Goal: Task Accomplishment & Management: Manage account settings

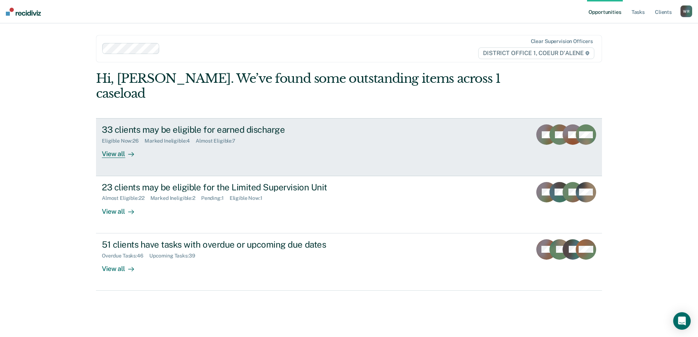
click at [204, 124] on div "33 clients may be eligible for earned discharge" at bounding box center [230, 129] width 256 height 11
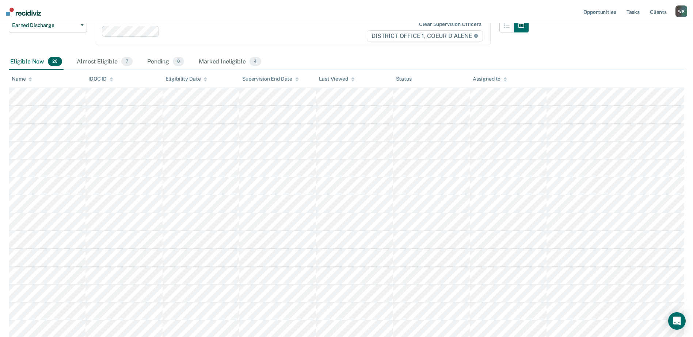
scroll to position [110, 0]
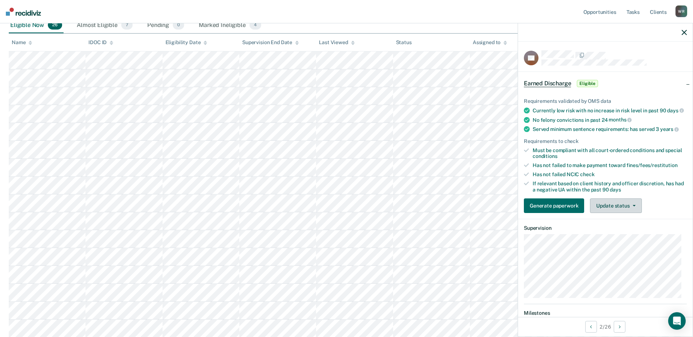
click at [609, 213] on button "Update status" at bounding box center [615, 206] width 51 height 15
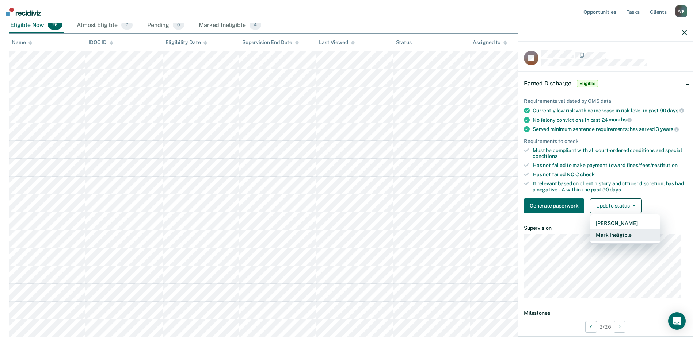
click at [605, 238] on button "Mark Ineligible" at bounding box center [625, 235] width 70 height 12
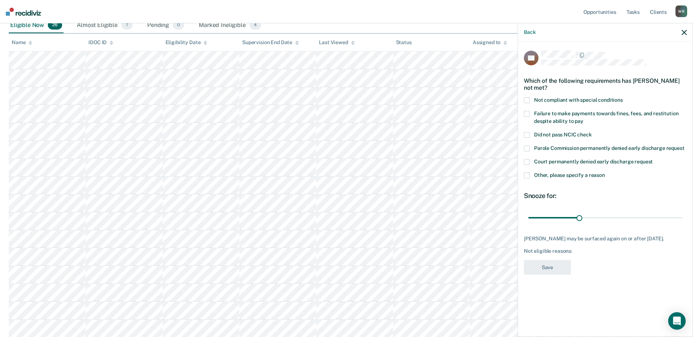
click at [526, 99] on span at bounding box center [526, 100] width 6 height 6
click at [551, 264] on button "Save" at bounding box center [546, 267] width 47 height 15
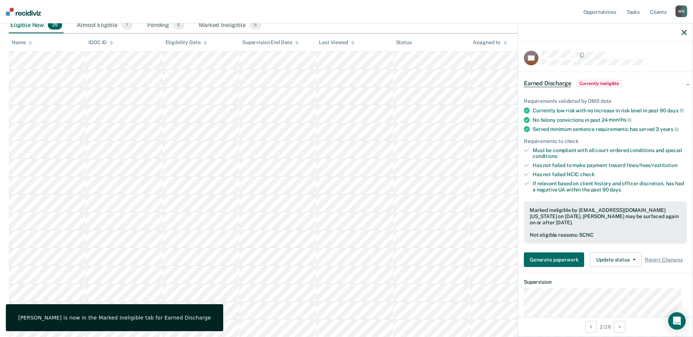
click at [679, 31] on div at bounding box center [605, 32] width 174 height 18
click at [682, 31] on icon "button" at bounding box center [683, 32] width 5 height 5
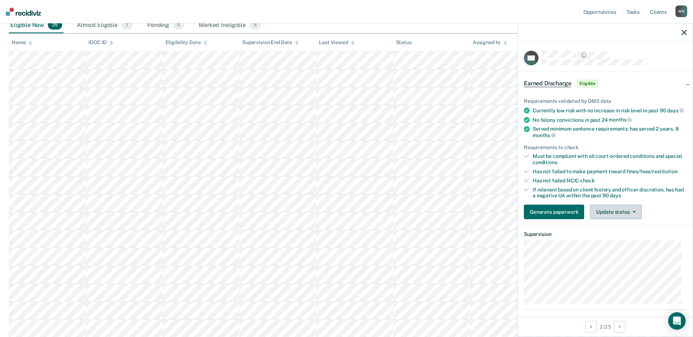
click at [632, 213] on icon "button" at bounding box center [633, 211] width 3 height 1
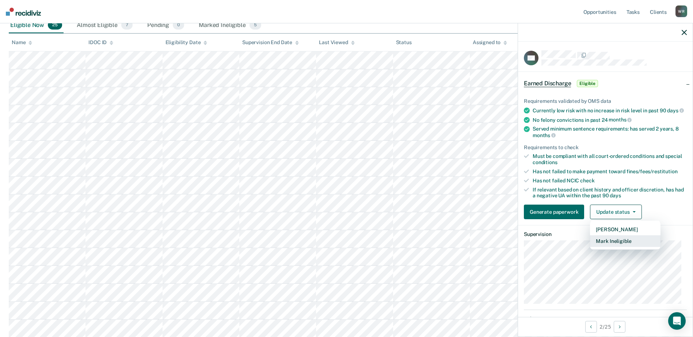
click at [633, 247] on button "Mark Ineligible" at bounding box center [625, 241] width 70 height 12
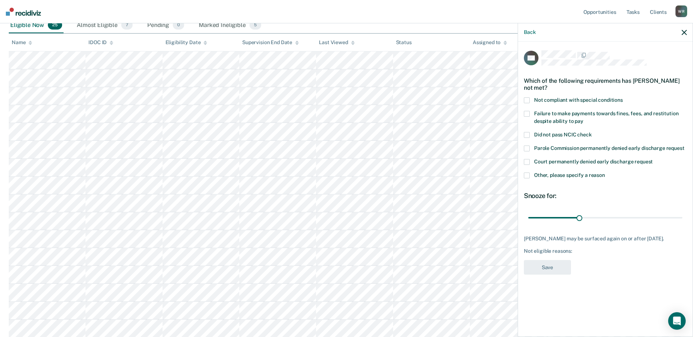
click at [525, 114] on span at bounding box center [526, 114] width 6 height 6
click at [544, 267] on button "Save" at bounding box center [546, 267] width 47 height 15
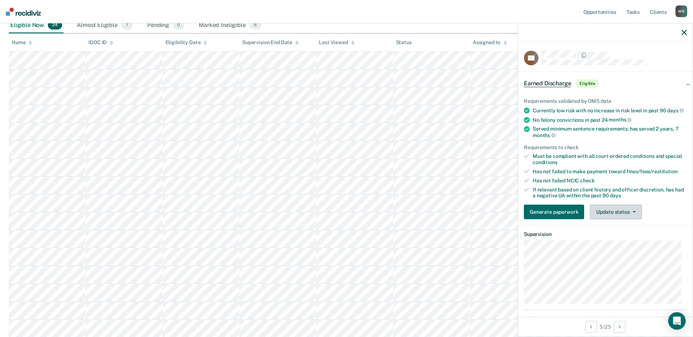
click at [630, 219] on button "Update status" at bounding box center [615, 212] width 51 height 15
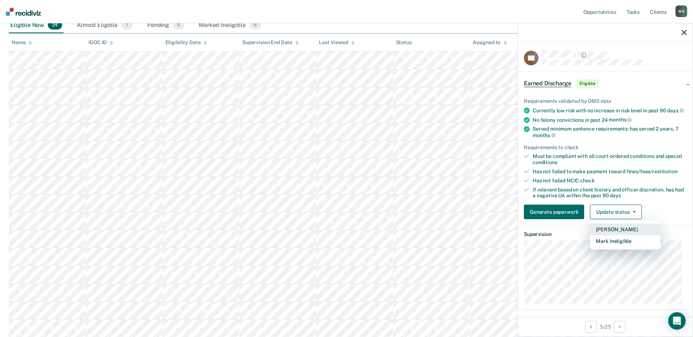
click at [629, 234] on button "[PERSON_NAME]" at bounding box center [625, 230] width 70 height 12
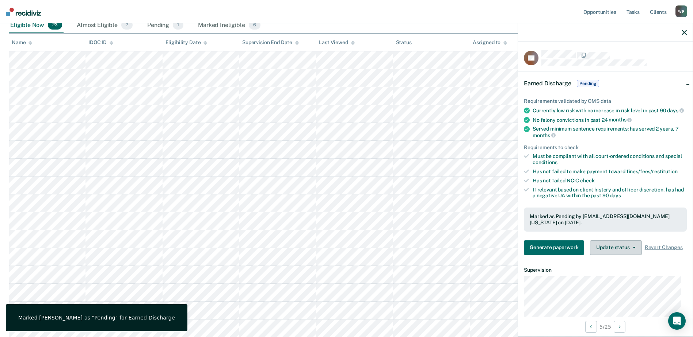
scroll to position [146, 0]
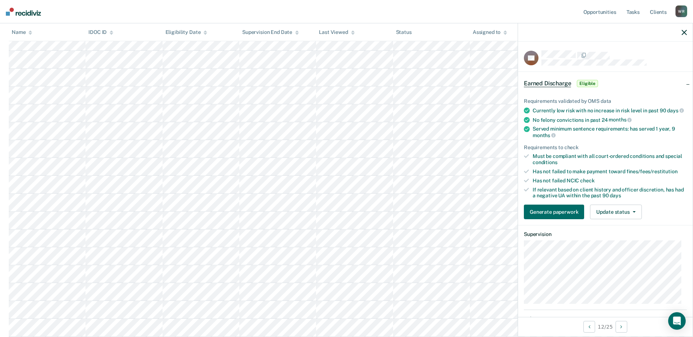
click at [614, 209] on div "Requirements validated by OMS data Currently low risk with no increase in risk …" at bounding box center [605, 156] width 174 height 139
click at [615, 217] on button "Update status" at bounding box center [615, 212] width 51 height 15
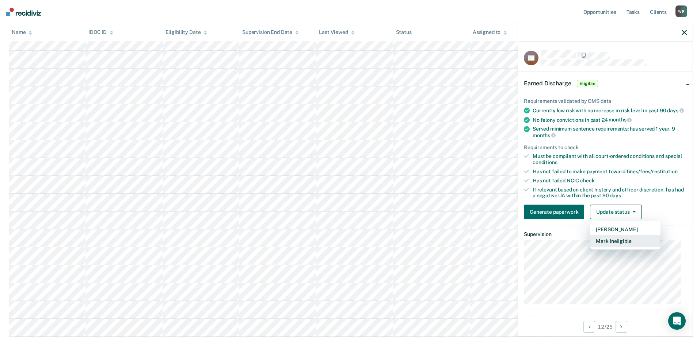
click at [616, 244] on button "Mark Ineligible" at bounding box center [625, 241] width 70 height 12
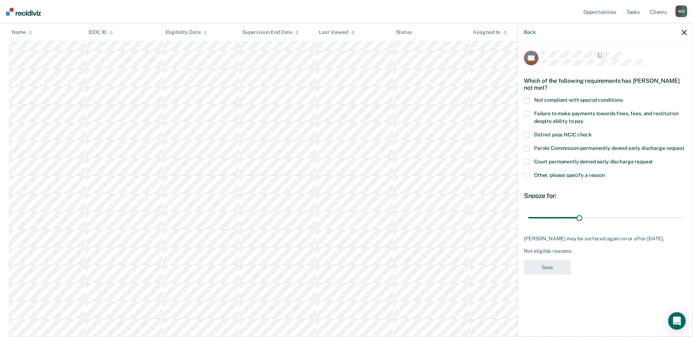
click at [529, 100] on span at bounding box center [526, 100] width 6 height 6
click at [560, 272] on button "Save" at bounding box center [546, 267] width 47 height 15
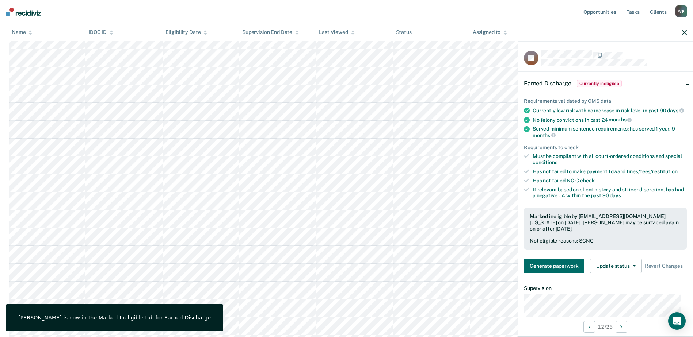
scroll to position [219, 0]
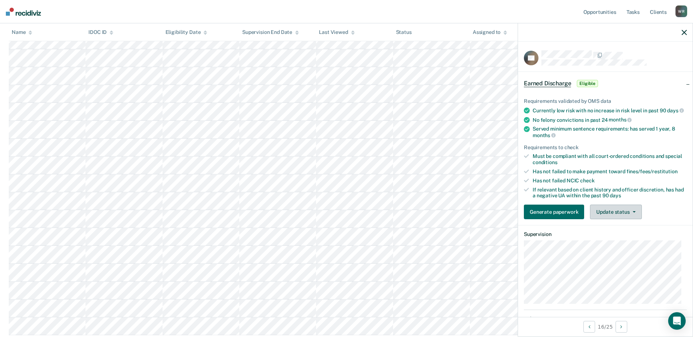
click at [602, 219] on button "Update status" at bounding box center [615, 212] width 51 height 15
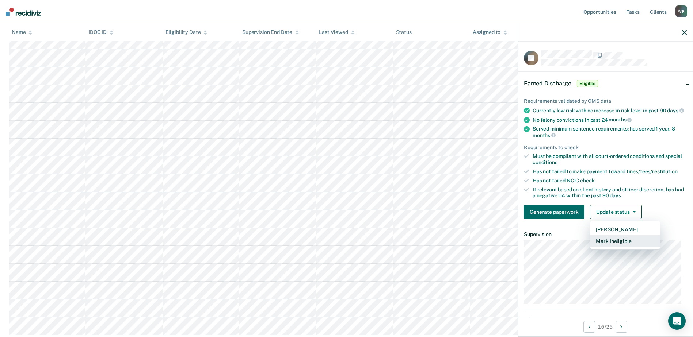
click at [613, 246] on button "Mark Ineligible" at bounding box center [625, 241] width 70 height 12
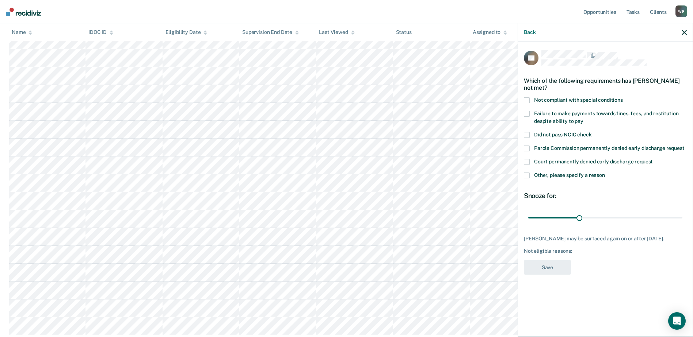
click at [529, 111] on label "Failure to make payments towards fines, fees, and restitution despite ability t…" at bounding box center [604, 118] width 163 height 15
click at [551, 271] on button "Save" at bounding box center [546, 267] width 47 height 15
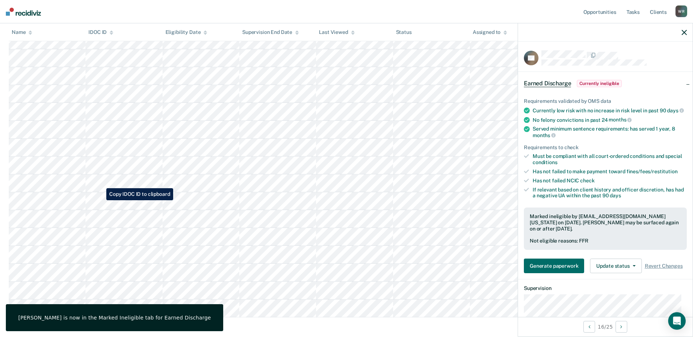
scroll to position [252, 0]
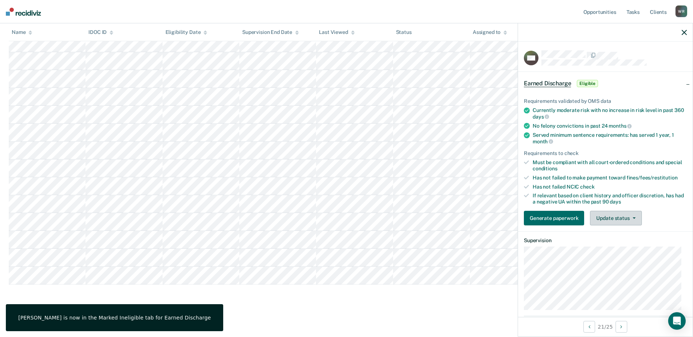
click at [618, 216] on button "Update status" at bounding box center [615, 218] width 51 height 15
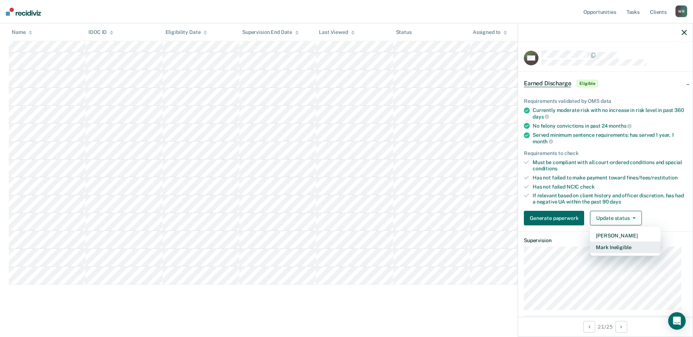
click at [621, 246] on button "Mark Ineligible" at bounding box center [625, 248] width 70 height 12
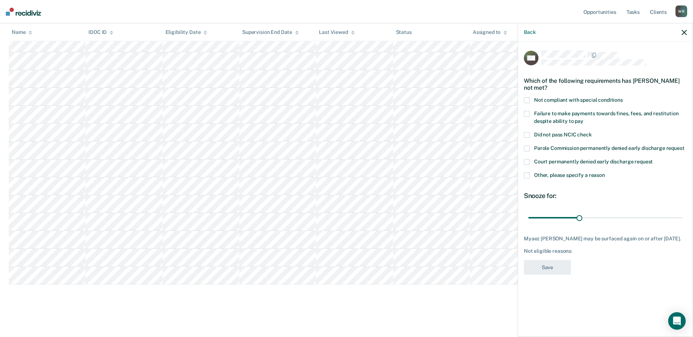
click at [527, 99] on span at bounding box center [526, 100] width 6 height 6
click at [527, 113] on span at bounding box center [526, 114] width 6 height 6
click at [542, 275] on button "Save" at bounding box center [546, 267] width 47 height 15
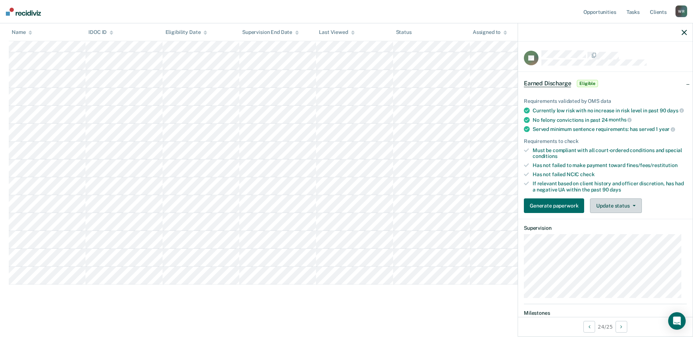
click at [617, 213] on button "Update status" at bounding box center [615, 206] width 51 height 15
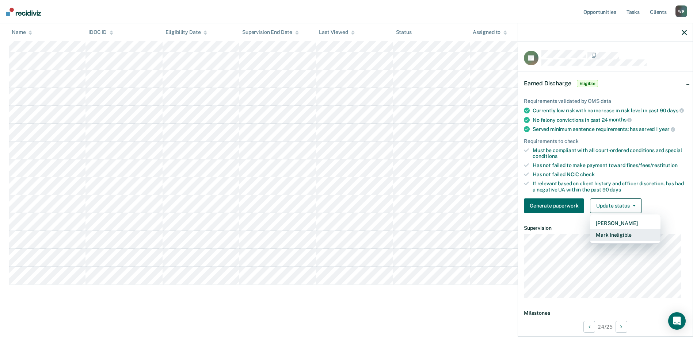
click at [611, 241] on button "Mark Ineligible" at bounding box center [625, 235] width 70 height 12
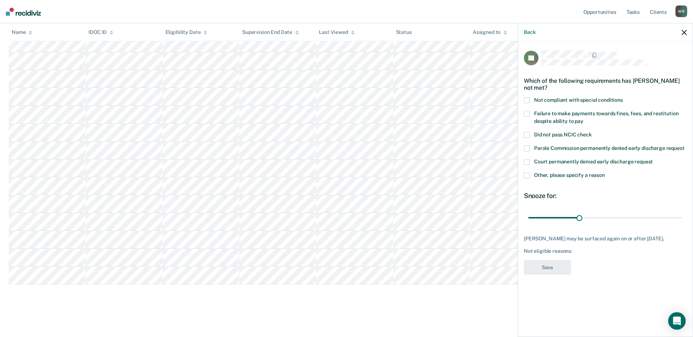
click at [528, 111] on span at bounding box center [526, 114] width 6 height 6
click at [525, 100] on span at bounding box center [526, 100] width 6 height 6
click at [549, 271] on button "Save" at bounding box center [546, 267] width 47 height 15
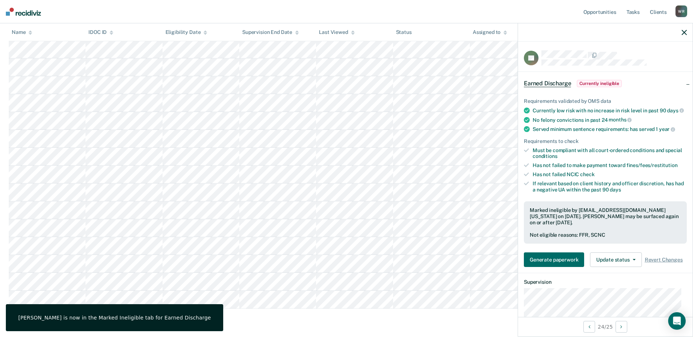
scroll to position [180, 0]
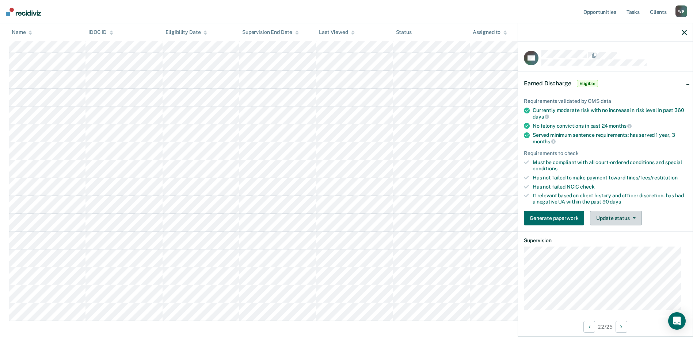
click at [625, 214] on button "Update status" at bounding box center [615, 218] width 51 height 15
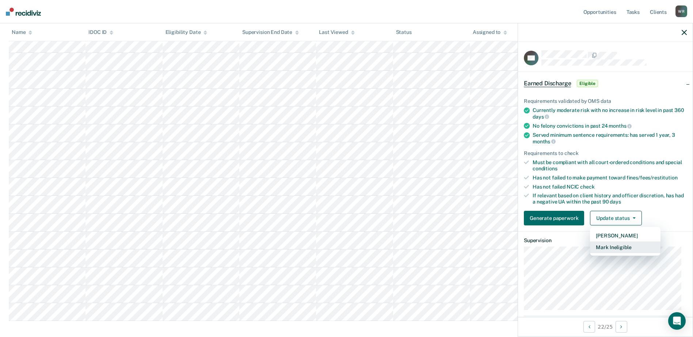
click at [604, 246] on button "Mark Ineligible" at bounding box center [625, 248] width 70 height 12
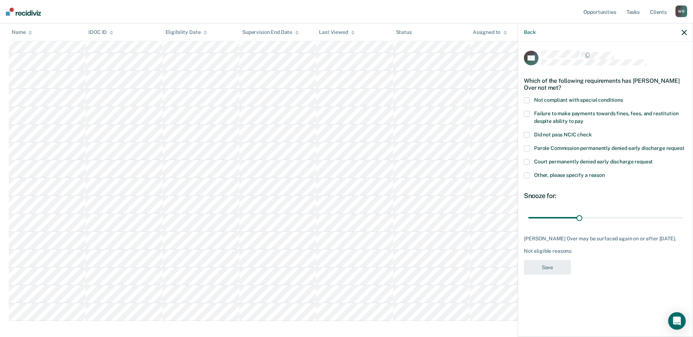
click at [527, 97] on span at bounding box center [526, 100] width 6 height 6
click at [556, 268] on button "Save" at bounding box center [546, 267] width 47 height 15
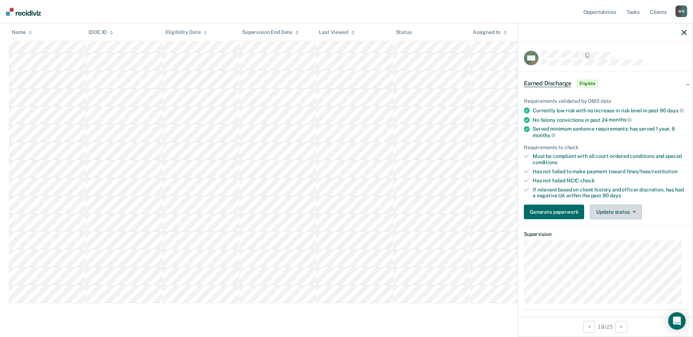
click at [627, 218] on button "Update status" at bounding box center [615, 212] width 51 height 15
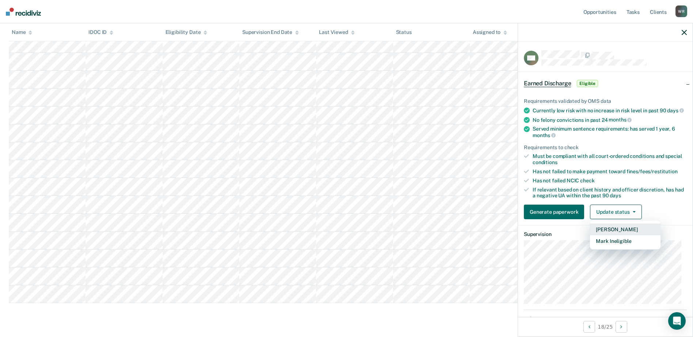
click at [614, 231] on button "[PERSON_NAME]" at bounding box center [625, 230] width 70 height 12
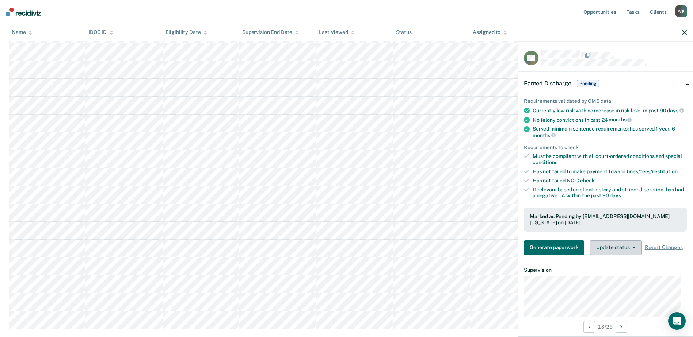
scroll to position [143, 0]
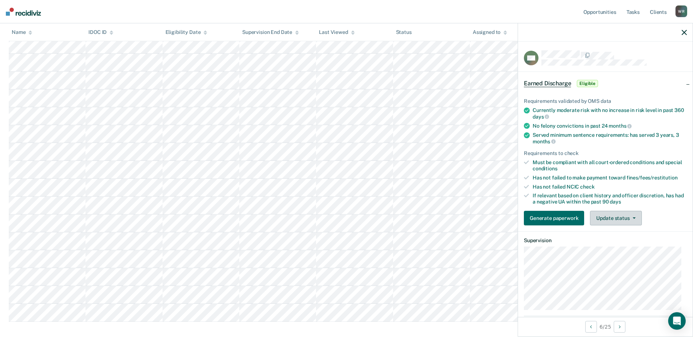
click at [614, 219] on button "Update status" at bounding box center [615, 218] width 51 height 15
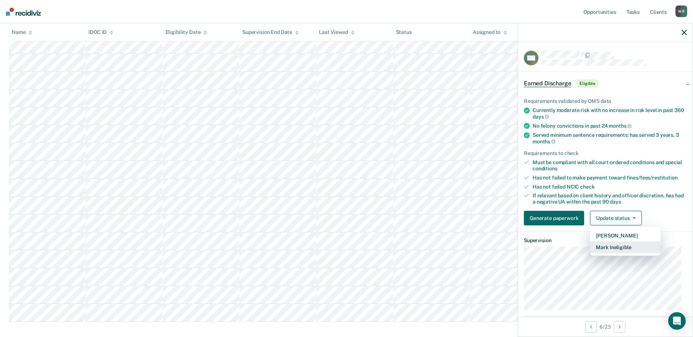
click at [599, 249] on button "Mark Ineligible" at bounding box center [625, 248] width 70 height 12
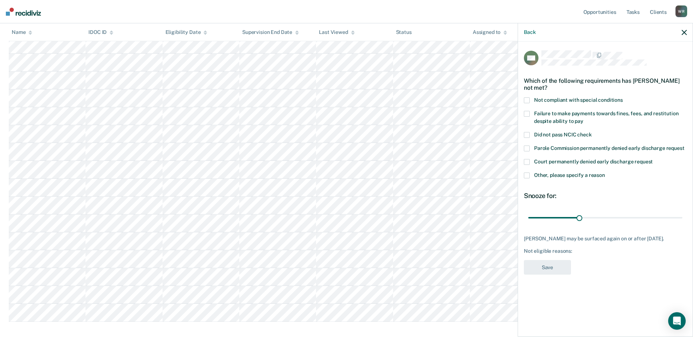
click at [527, 114] on span at bounding box center [526, 114] width 6 height 6
click at [553, 272] on button "Save" at bounding box center [546, 267] width 47 height 15
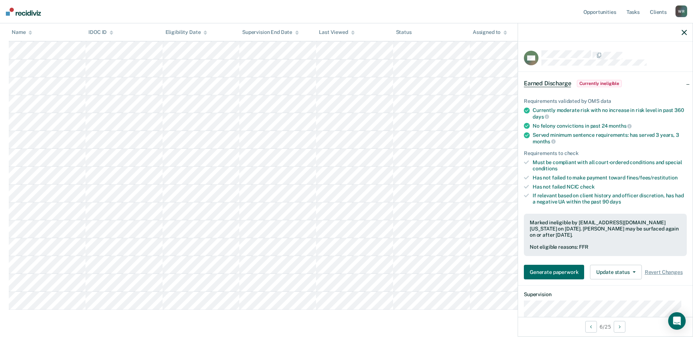
scroll to position [126, 0]
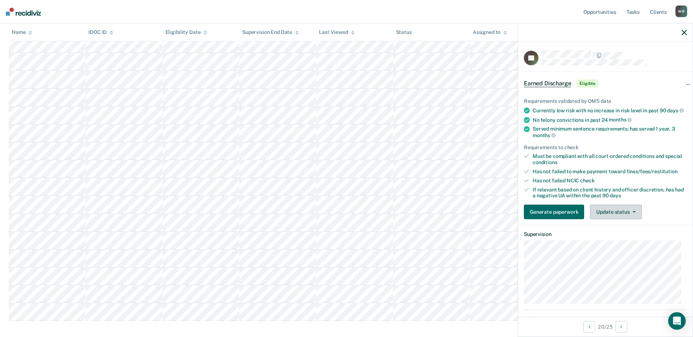
click at [610, 215] on button "Update status" at bounding box center [615, 212] width 51 height 15
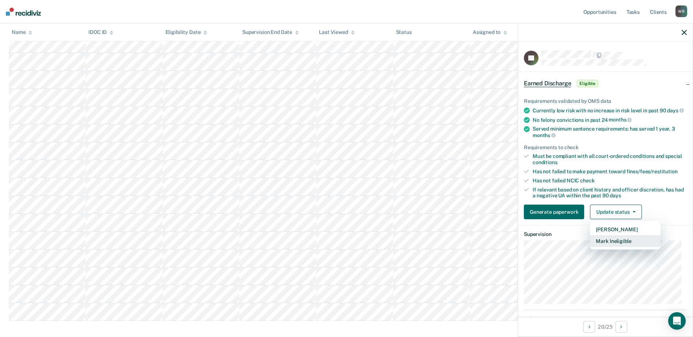
click at [606, 247] on button "Mark Ineligible" at bounding box center [625, 241] width 70 height 12
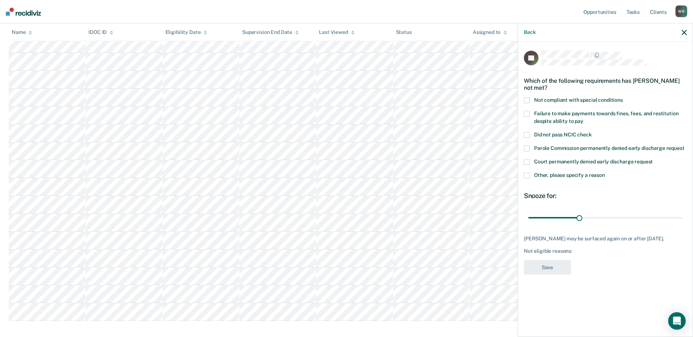
click at [526, 112] on span at bounding box center [526, 114] width 6 height 6
click at [525, 102] on span at bounding box center [526, 100] width 6 height 6
click at [546, 275] on button "Save" at bounding box center [546, 267] width 47 height 15
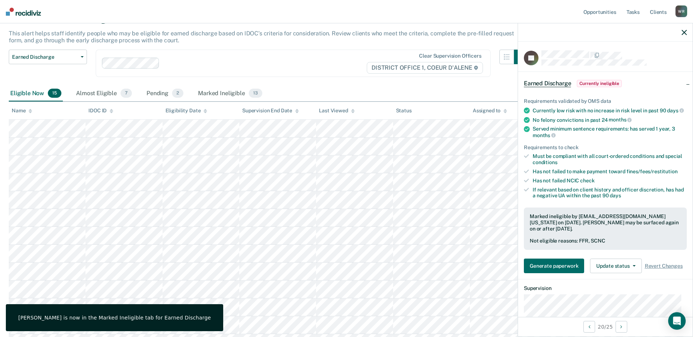
scroll to position [0, 0]
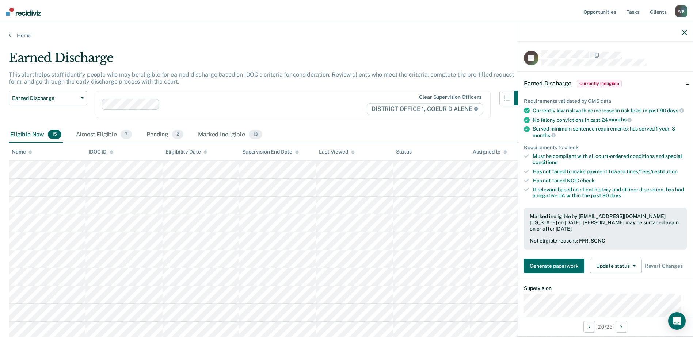
drag, startPoint x: 685, startPoint y: 30, endPoint x: 680, endPoint y: 35, distance: 7.0
click at [685, 31] on icon "button" at bounding box center [683, 32] width 5 height 5
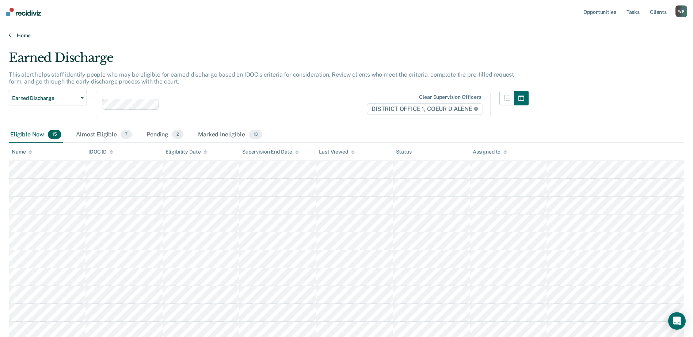
click at [27, 37] on link "Home" at bounding box center [346, 35] width 675 height 7
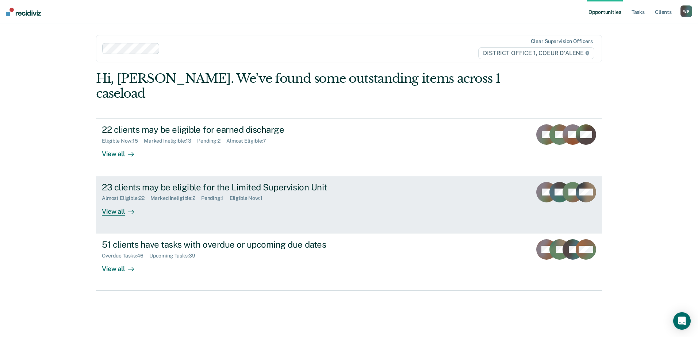
click at [115, 192] on div "Almost Eligible : 22 Marked Ineligible : 2 Pending : 1 Eligible Now : 1" at bounding box center [230, 196] width 256 height 9
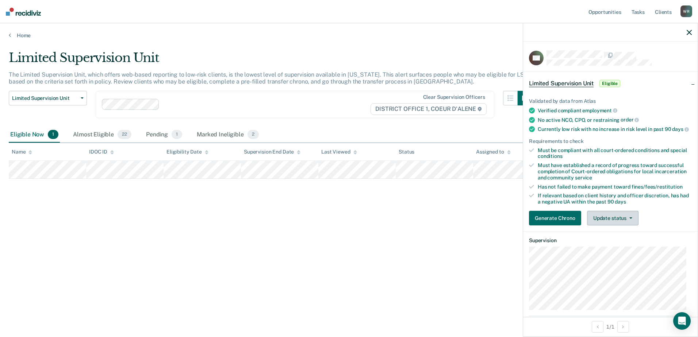
click at [596, 224] on button "Update status" at bounding box center [612, 218] width 51 height 15
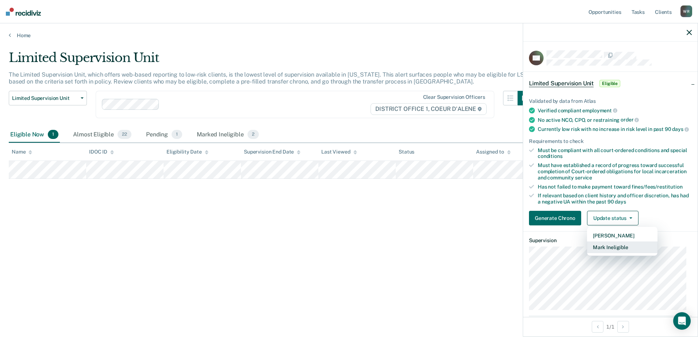
click at [603, 252] on button "Mark Ineligible" at bounding box center [622, 248] width 70 height 12
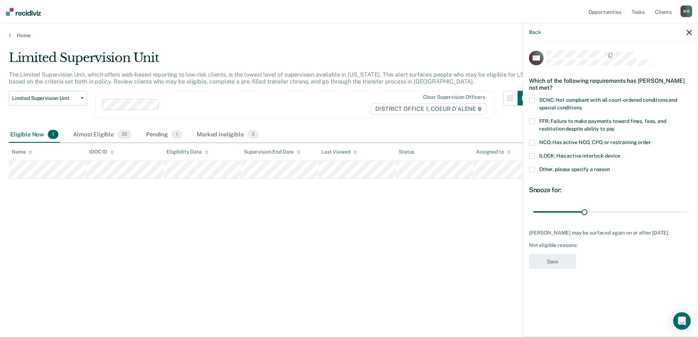
click at [532, 99] on span at bounding box center [532, 100] width 6 height 6
click at [560, 266] on button "Save" at bounding box center [552, 261] width 47 height 15
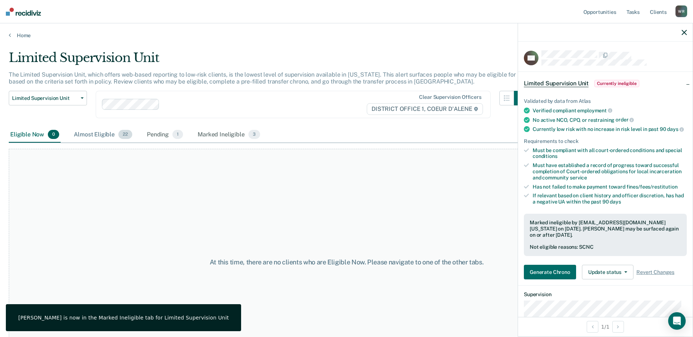
click at [86, 134] on div "Almost Eligible 22" at bounding box center [102, 135] width 61 height 16
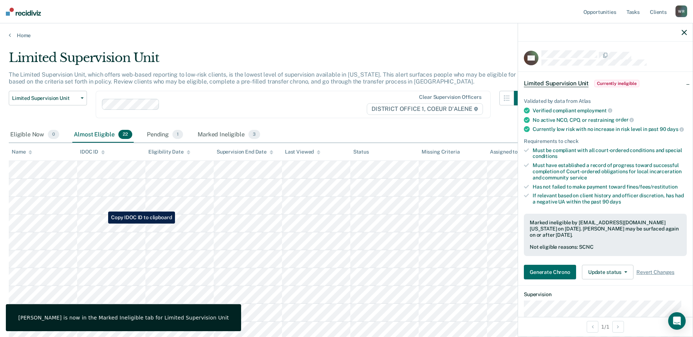
scroll to position [37, 0]
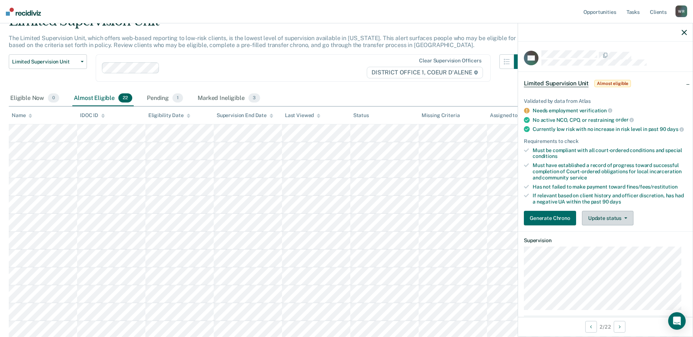
click at [595, 225] on button "Update status" at bounding box center [607, 218] width 51 height 15
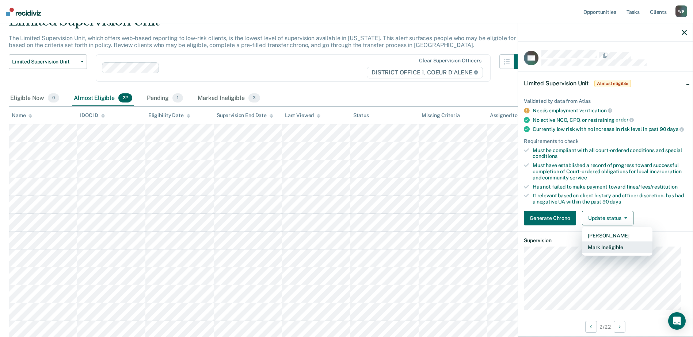
click at [598, 253] on button "Mark Ineligible" at bounding box center [617, 248] width 70 height 12
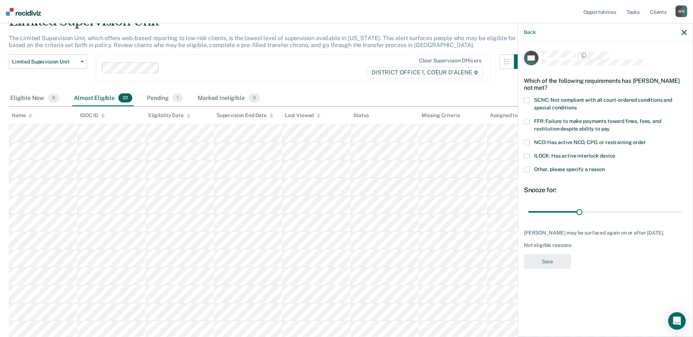
click at [526, 119] on span at bounding box center [526, 122] width 6 height 6
click at [541, 262] on button "Save" at bounding box center [546, 261] width 47 height 15
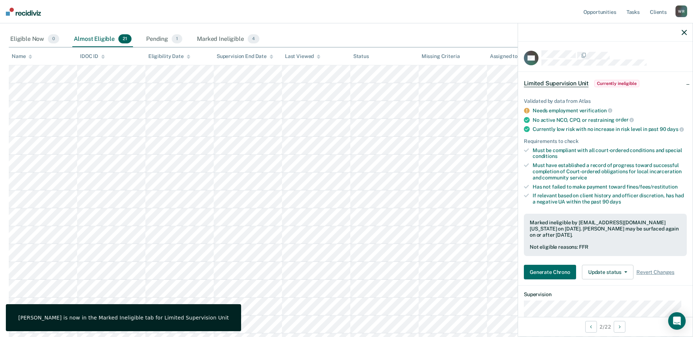
scroll to position [110, 0]
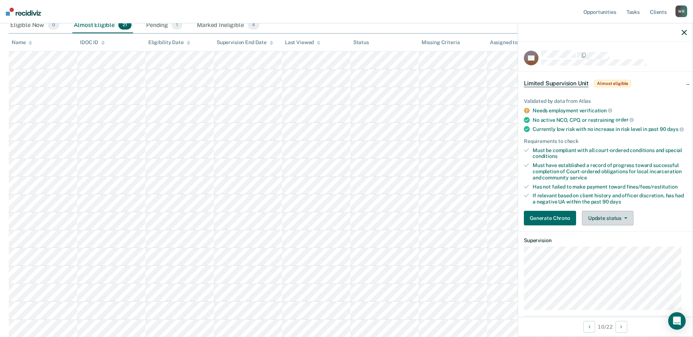
click at [594, 223] on button "Update status" at bounding box center [607, 218] width 51 height 15
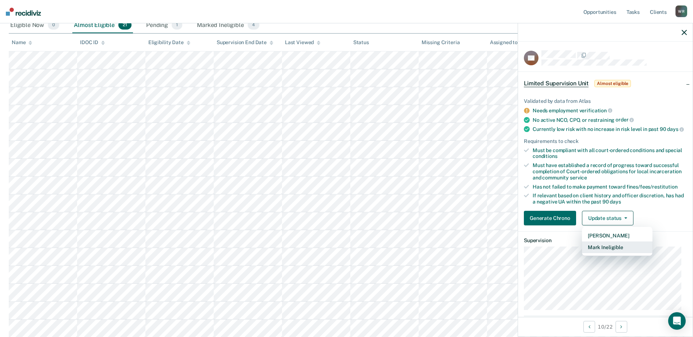
click at [594, 251] on button "Mark Ineligible" at bounding box center [617, 248] width 70 height 12
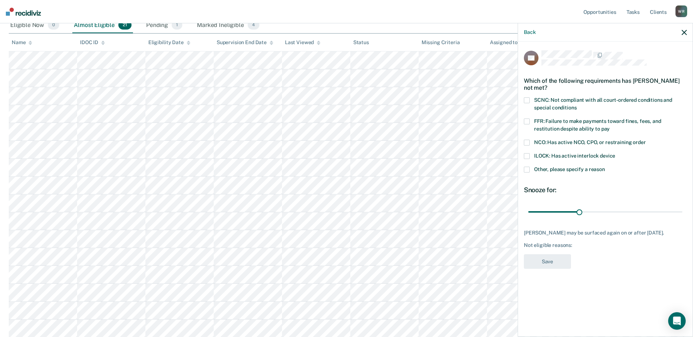
click at [528, 98] on span at bounding box center [526, 100] width 6 height 6
click at [540, 262] on button "Save" at bounding box center [546, 261] width 47 height 15
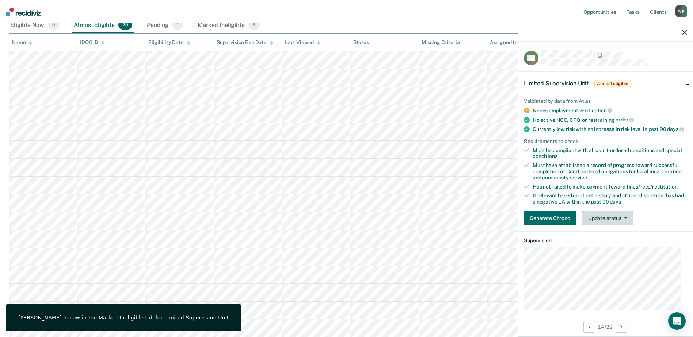
click at [589, 223] on button "Update status" at bounding box center [607, 218] width 51 height 15
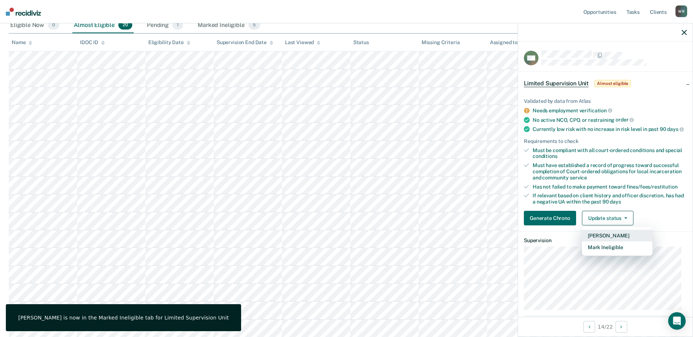
click at [598, 241] on button "[PERSON_NAME]" at bounding box center [617, 236] width 70 height 12
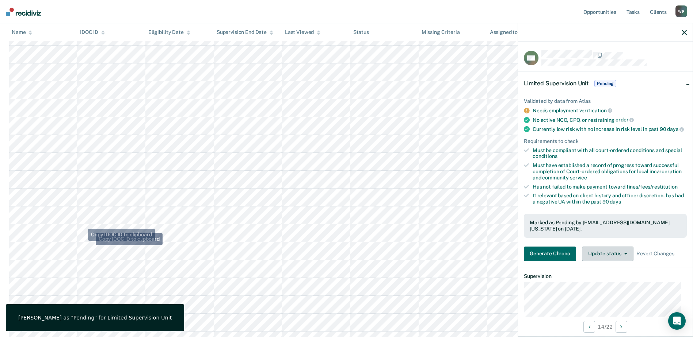
scroll to position [146, 0]
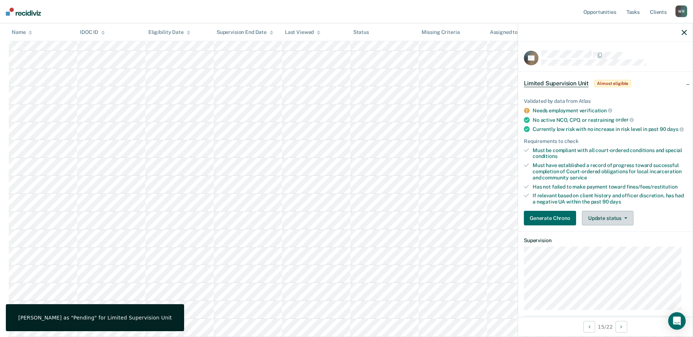
click at [618, 223] on button "Update status" at bounding box center [607, 218] width 51 height 15
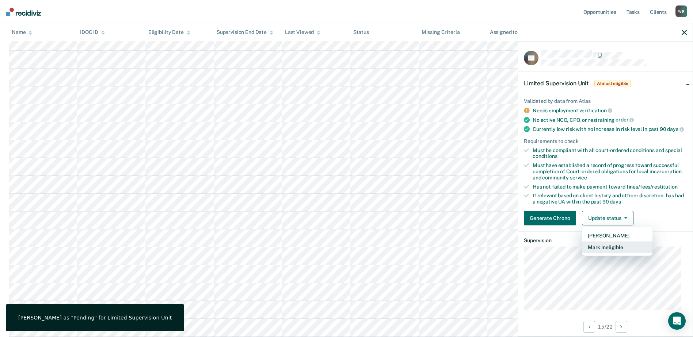
click at [610, 253] on button "Mark Ineligible" at bounding box center [617, 248] width 70 height 12
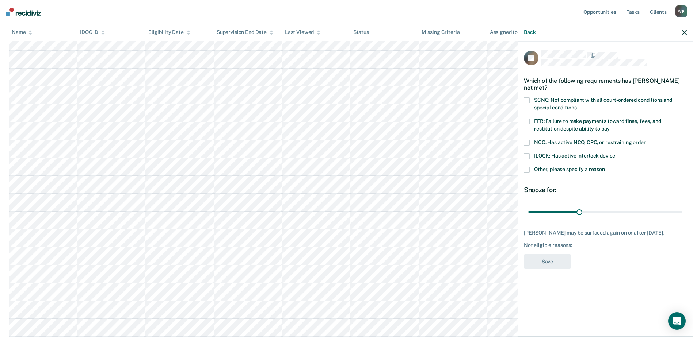
click at [526, 99] on span at bounding box center [526, 100] width 6 height 6
click at [525, 120] on span at bounding box center [526, 122] width 6 height 6
click at [524, 268] on button "Save" at bounding box center [546, 261] width 47 height 15
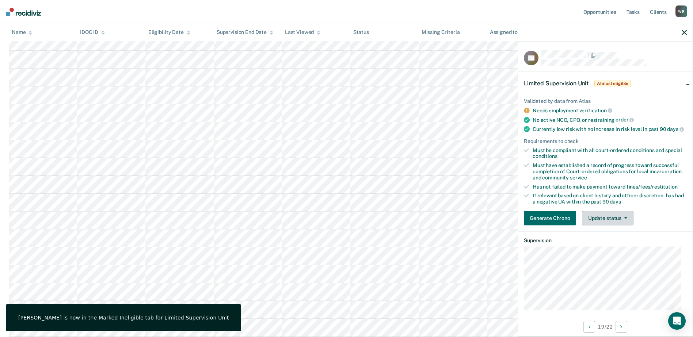
click at [616, 219] on button "Update status" at bounding box center [607, 218] width 51 height 15
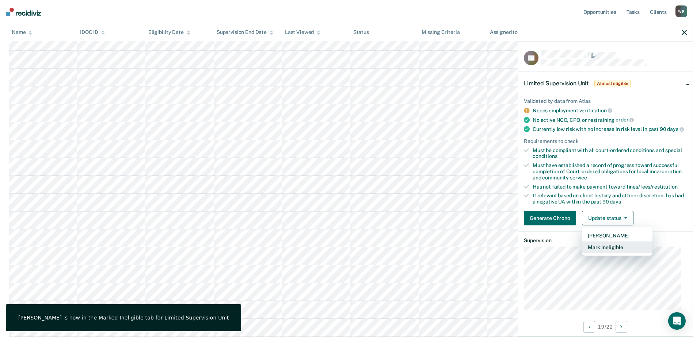
click at [620, 251] on button "Mark Ineligible" at bounding box center [617, 248] width 70 height 12
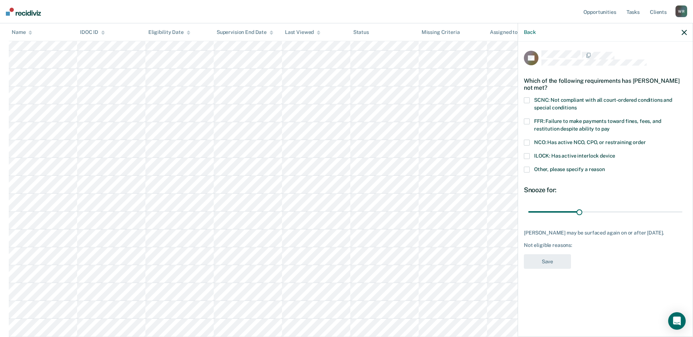
click at [528, 117] on div "SCNC: Not compliant with all court-ordered conditions and special conditions" at bounding box center [604, 107] width 163 height 21
click at [542, 264] on button "Save" at bounding box center [546, 261] width 47 height 15
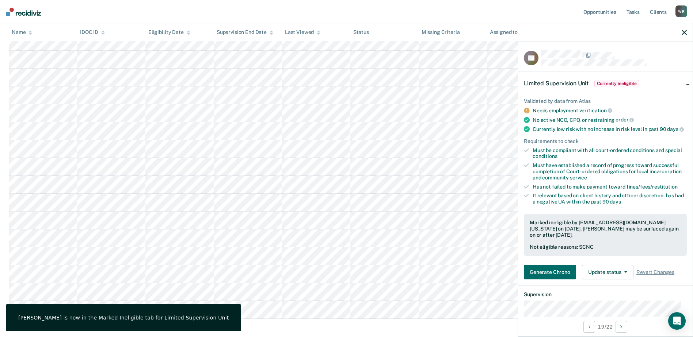
scroll to position [180, 0]
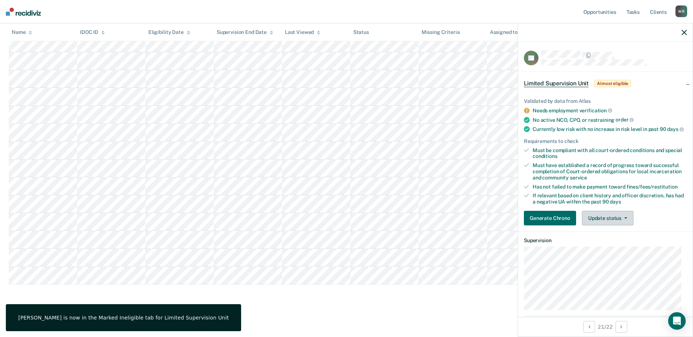
click at [601, 226] on button "Update status" at bounding box center [607, 218] width 51 height 15
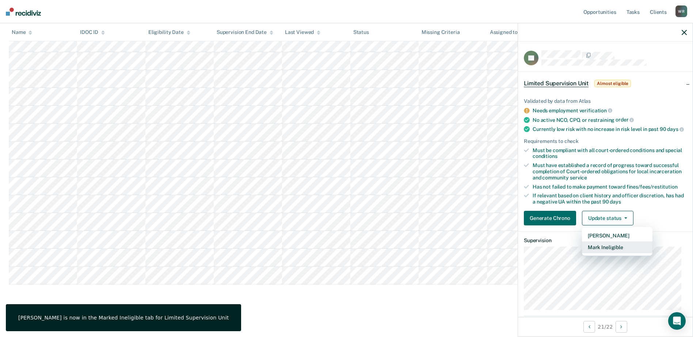
click at [609, 253] on button "Mark Ineligible" at bounding box center [617, 248] width 70 height 12
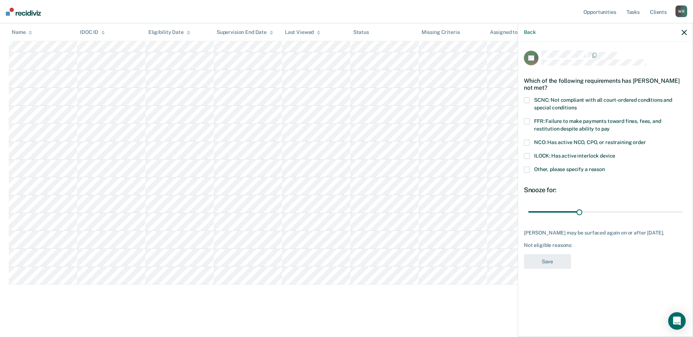
click at [528, 99] on span at bounding box center [526, 100] width 6 height 6
click at [525, 121] on span at bounding box center [526, 122] width 6 height 6
click at [549, 265] on button "Save" at bounding box center [546, 261] width 47 height 15
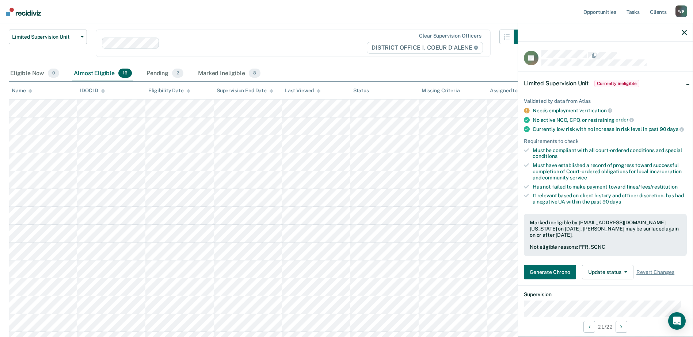
scroll to position [53, 0]
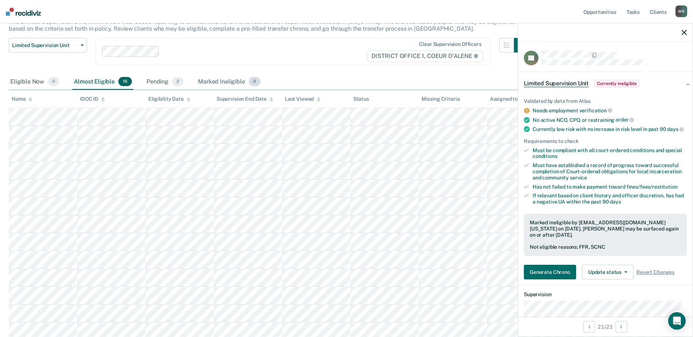
click at [211, 77] on div "Marked Ineligible 8" at bounding box center [228, 82] width 65 height 16
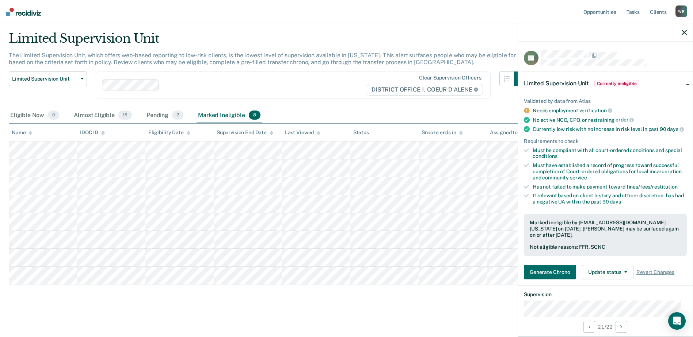
scroll to position [19, 0]
click at [151, 117] on div "Pending 2" at bounding box center [165, 116] width 40 height 16
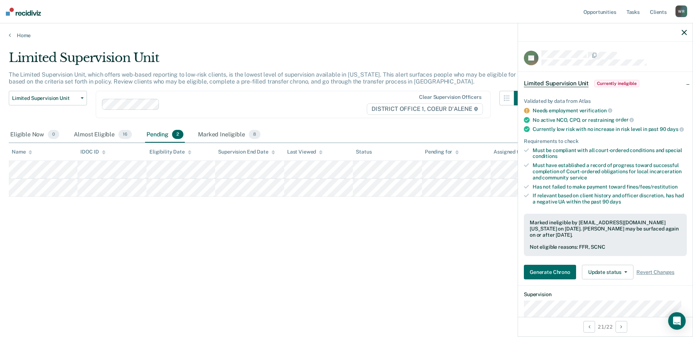
scroll to position [0, 0]
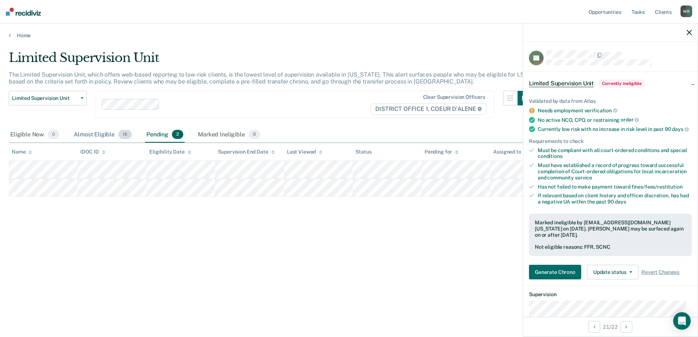
click at [81, 134] on div "Almost Eligible 16" at bounding box center [102, 135] width 61 height 16
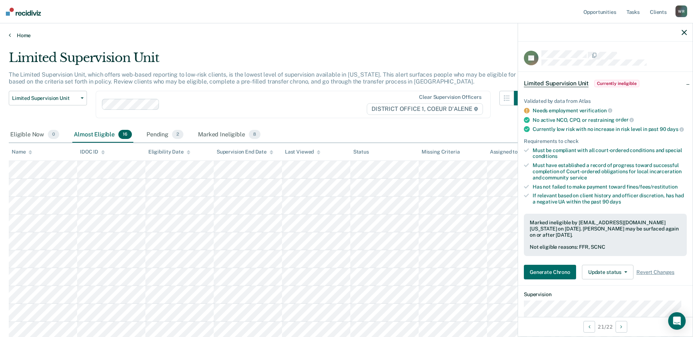
click at [10, 34] on icon at bounding box center [10, 35] width 2 height 6
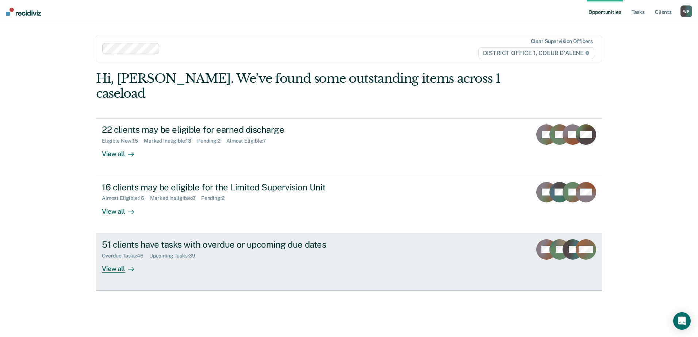
click at [229, 239] on div "51 clients have tasks with overdue or upcoming due dates" at bounding box center [230, 244] width 256 height 11
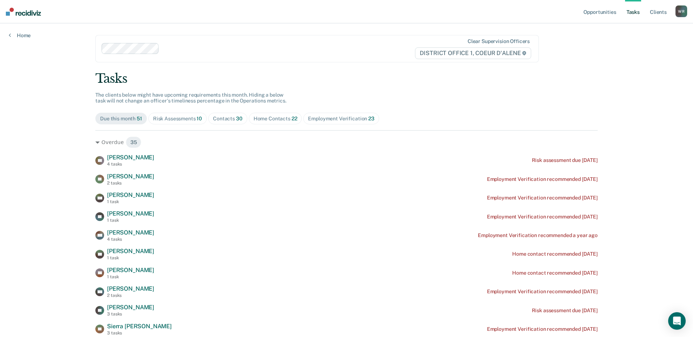
click at [637, 14] on link "Tasks" at bounding box center [633, 11] width 16 height 23
click at [238, 118] on span "30" at bounding box center [239, 119] width 7 height 6
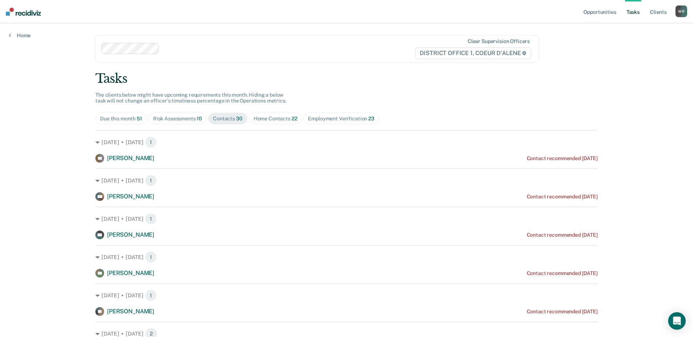
click at [275, 118] on div "Home Contacts 22" at bounding box center [275, 119] width 44 height 6
click at [309, 118] on div "Employment Verification 23" at bounding box center [341, 119] width 66 height 6
